Goal: Task Accomplishment & Management: Complete application form

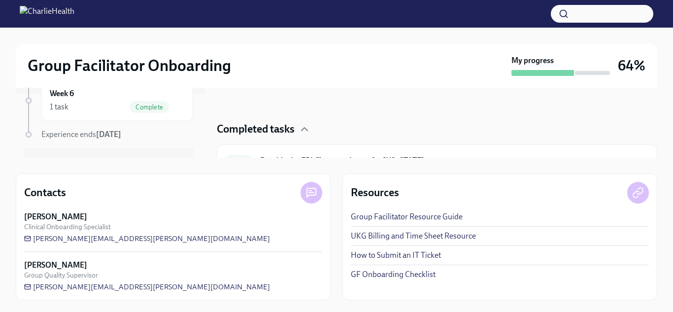
scroll to position [59, 0]
click at [153, 114] on span "Complete" at bounding box center [149, 111] width 39 height 7
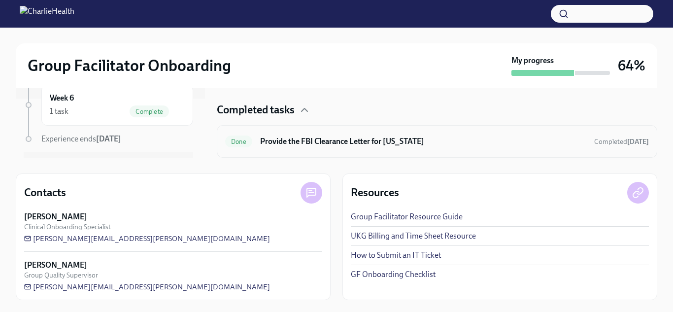
click at [278, 142] on h6 "Provide the FBI Clearance Letter for [US_STATE]" at bounding box center [423, 141] width 326 height 11
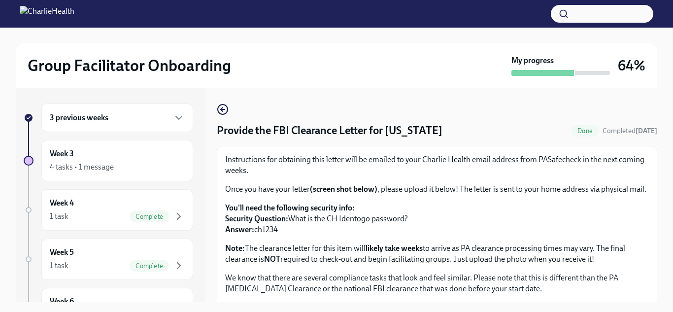
click at [143, 117] on div "3 previous weeks" at bounding box center [117, 118] width 135 height 12
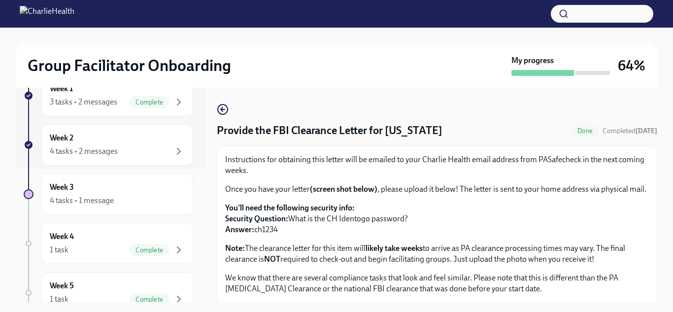
scroll to position [132, 0]
click at [129, 196] on div "4 tasks • 1 message" at bounding box center [117, 202] width 135 height 12
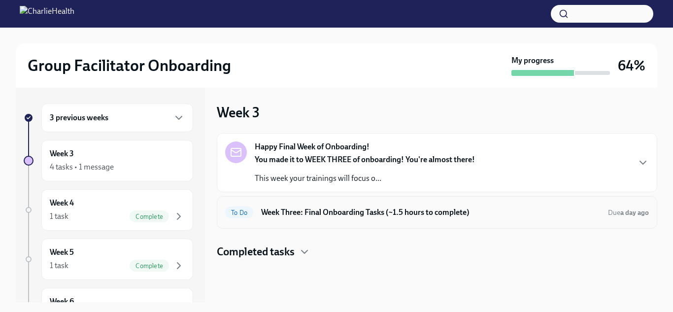
click at [315, 204] on div "To Do Week Three: Final Onboarding Tasks (~1.5 hours to complete) Due a day ago" at bounding box center [437, 212] width 424 height 16
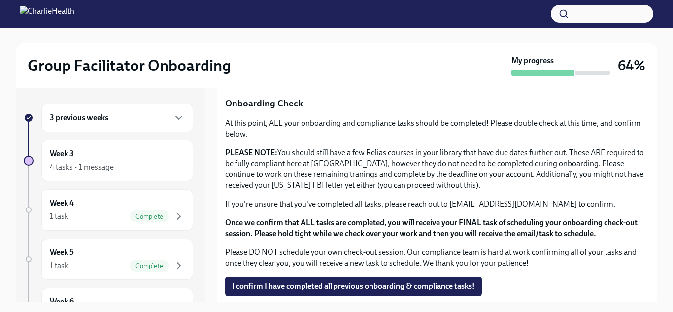
scroll to position [809, 0]
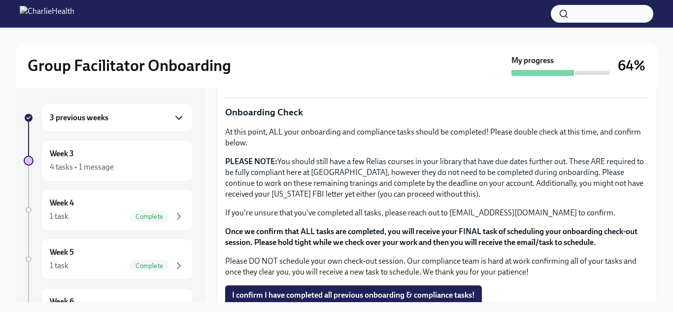
click at [181, 113] on icon "button" at bounding box center [179, 118] width 12 height 12
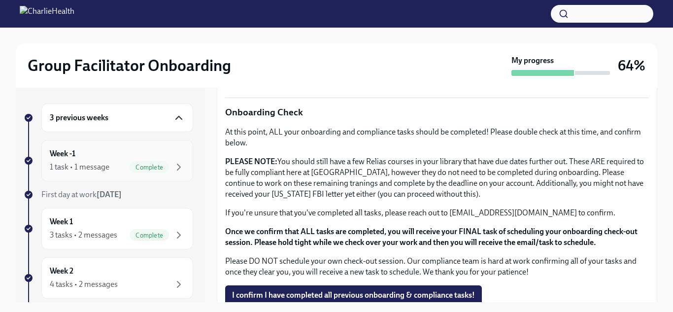
click at [159, 158] on div "Week -1 1 task • 1 message Complete" at bounding box center [117, 160] width 135 height 25
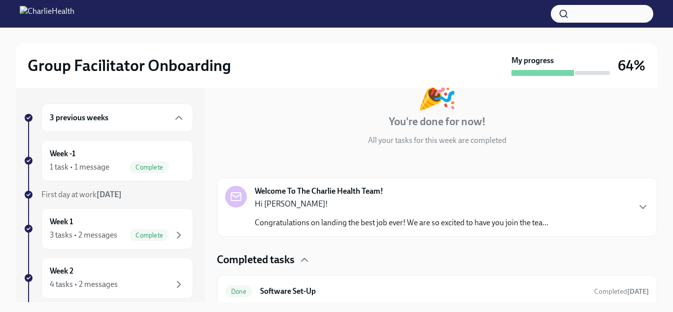
scroll to position [78, 0]
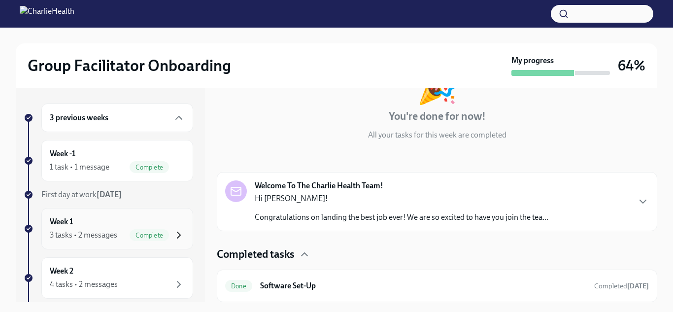
click at [178, 229] on icon "button" at bounding box center [179, 235] width 12 height 12
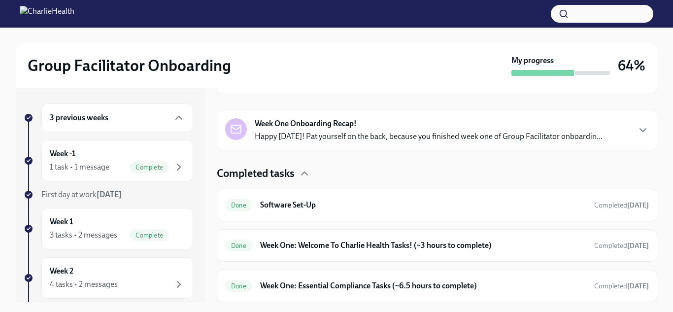
scroll to position [196, 0]
click at [303, 281] on h6 "Week One: Essential Compliance Tasks (~6.5 hours to complete)" at bounding box center [423, 286] width 326 height 11
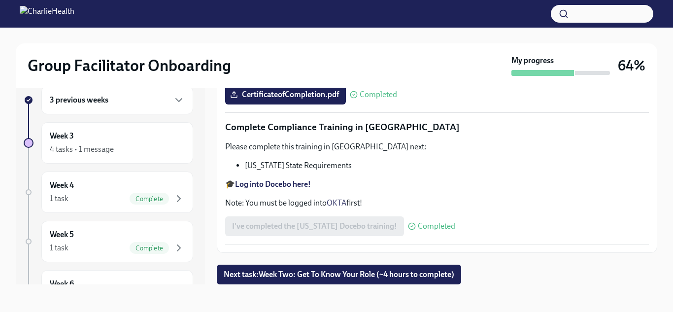
scroll to position [17, 0]
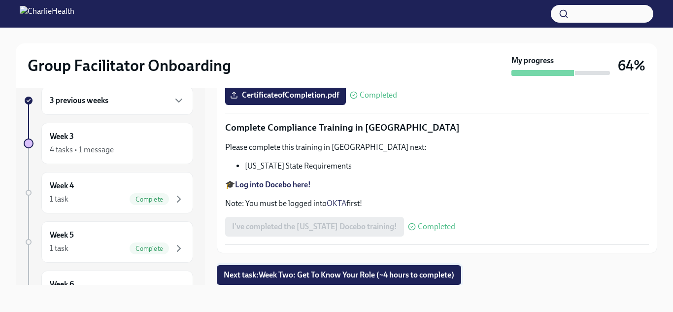
click at [265, 272] on span "Next task : Week Two: Get To Know Your Role (~4 hours to complete)" at bounding box center [339, 275] width 231 height 10
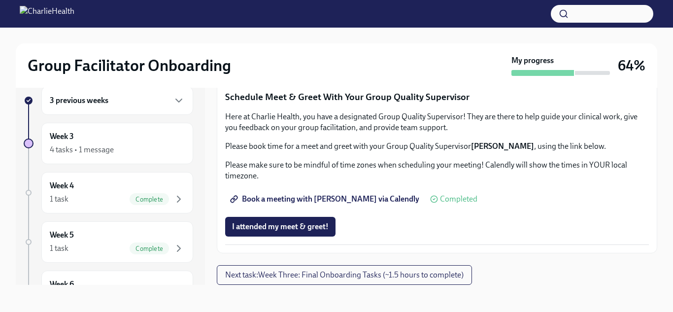
scroll to position [1001, 0]
click at [287, 268] on button "Next task : Week Three: Final Onboarding Tasks (~1.5 hours to complete)" at bounding box center [344, 275] width 255 height 20
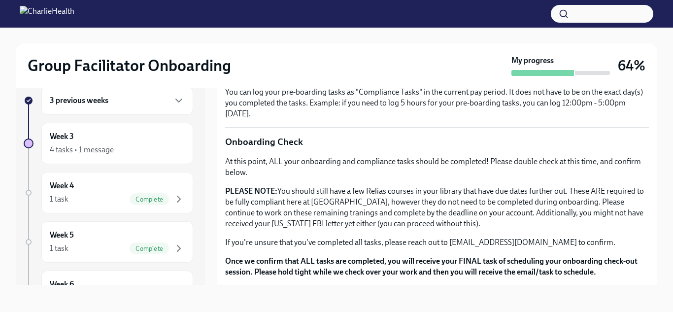
scroll to position [818, 0]
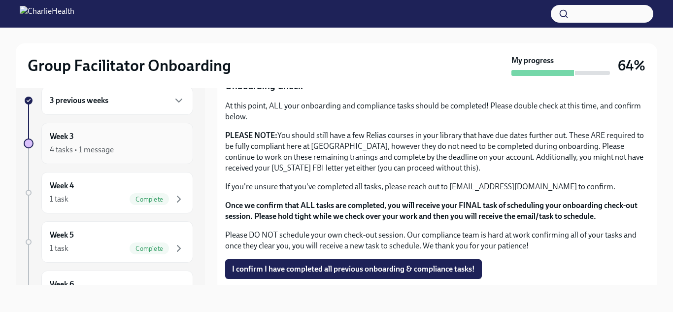
click at [130, 139] on div "Week 3 4 tasks • 1 message" at bounding box center [117, 143] width 135 height 25
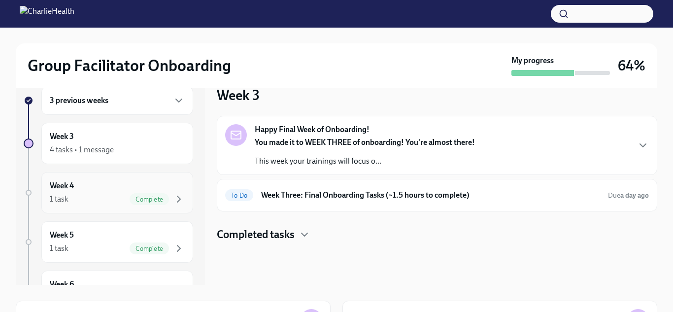
click at [151, 196] on span "Complete" at bounding box center [149, 199] width 39 height 7
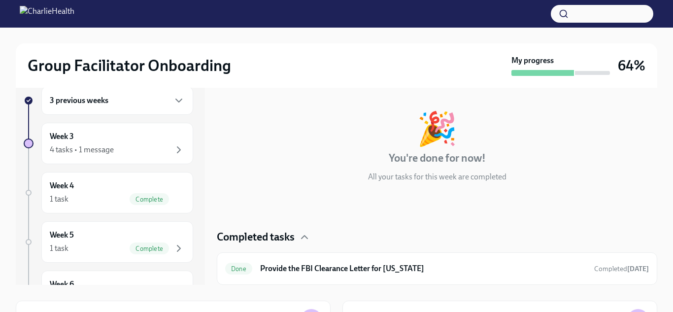
scroll to position [19, 0]
click at [179, 145] on icon "button" at bounding box center [179, 150] width 12 height 12
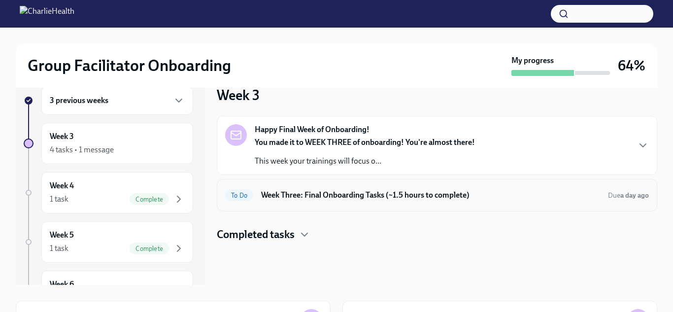
click at [304, 204] on div "To Do Week Three: Final Onboarding Tasks (~1.5 hours to complete) Due a day ago" at bounding box center [437, 195] width 441 height 33
click at [328, 190] on h6 "Week Three: Final Onboarding Tasks (~1.5 hours to complete)" at bounding box center [430, 195] width 339 height 11
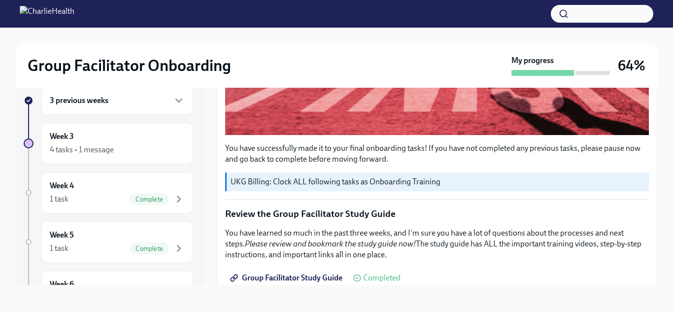
scroll to position [470, 0]
